Goal: Find specific page/section: Find specific page/section

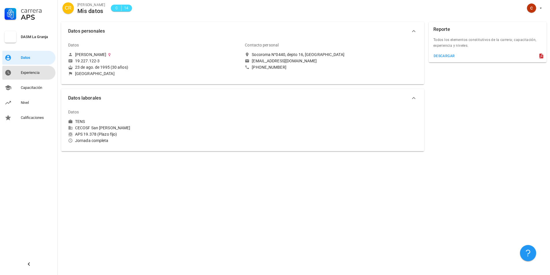
click at [43, 75] on div "Experiencia" at bounding box center [37, 72] width 32 height 9
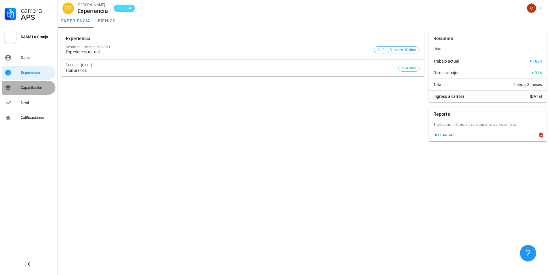
click at [45, 85] on div "Capacitación" at bounding box center [37, 87] width 32 height 9
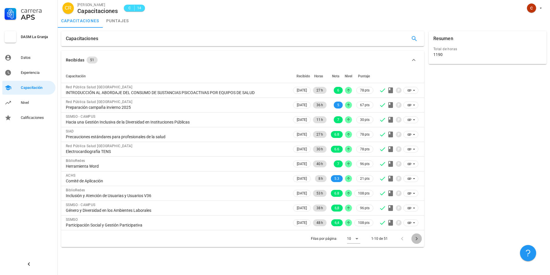
click at [416, 237] on icon "Página siguiente" at bounding box center [416, 238] width 7 height 7
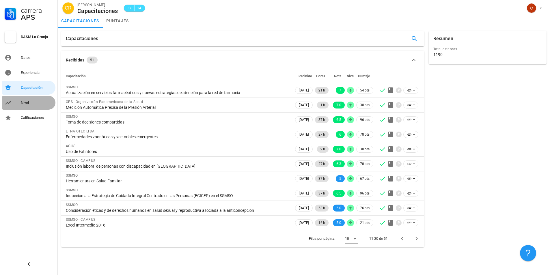
click at [32, 101] on div "Nivel" at bounding box center [37, 102] width 32 height 5
